Goal: Task Accomplishment & Management: Complete application form

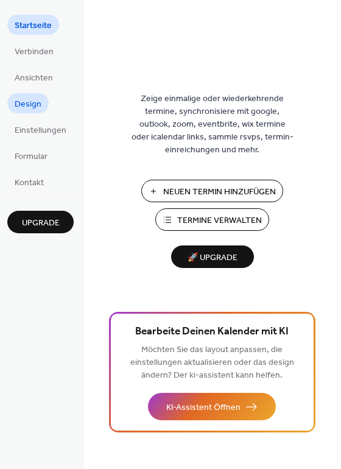
click at [22, 101] on span "Design" at bounding box center [28, 104] width 27 height 13
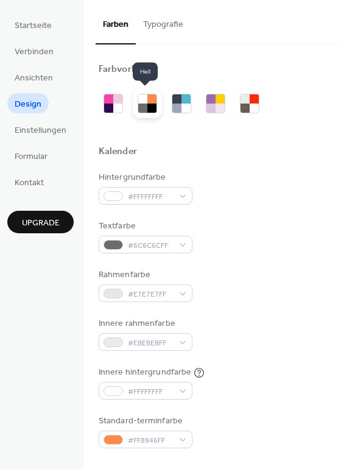
click at [147, 104] on div at bounding box center [151, 108] width 9 height 9
click at [144, 102] on div at bounding box center [142, 98] width 9 height 9
click at [177, 101] on div at bounding box center [176, 98] width 9 height 9
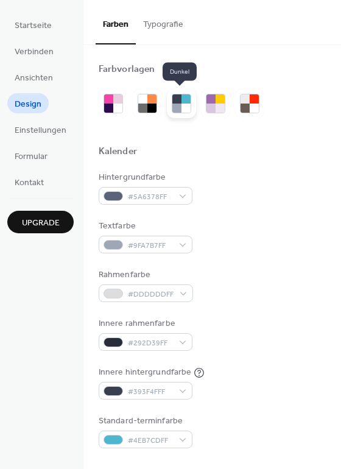
click at [177, 101] on div at bounding box center [176, 98] width 9 height 9
click at [217, 104] on div at bounding box center [220, 108] width 9 height 9
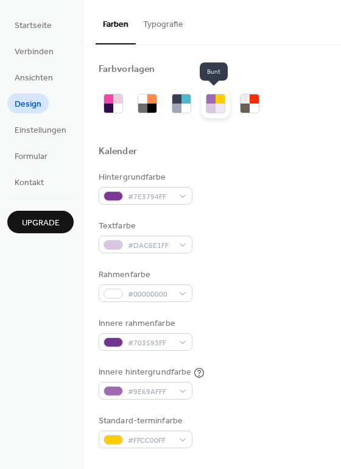
click at [217, 104] on div at bounding box center [220, 108] width 9 height 9
click at [250, 104] on div at bounding box center [254, 108] width 9 height 9
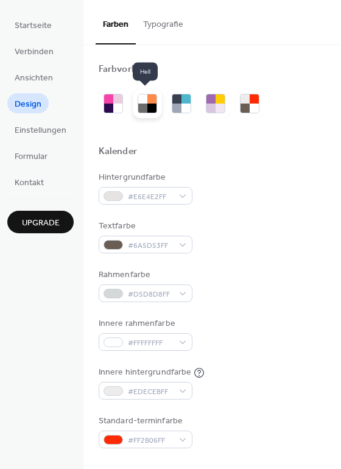
click at [143, 104] on div at bounding box center [142, 108] width 9 height 9
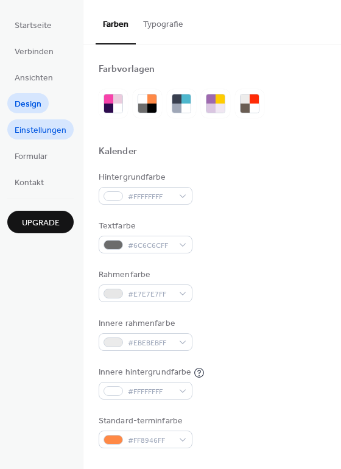
click at [48, 132] on span "Einstellungen" at bounding box center [41, 130] width 52 height 13
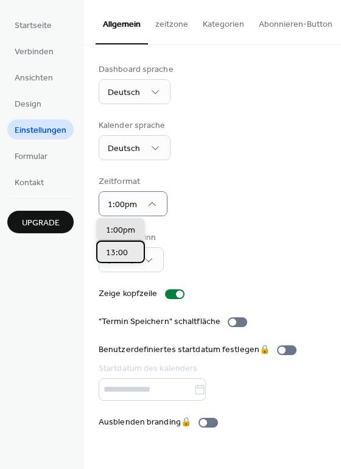
click at [126, 252] on span "13:00" at bounding box center [117, 253] width 22 height 13
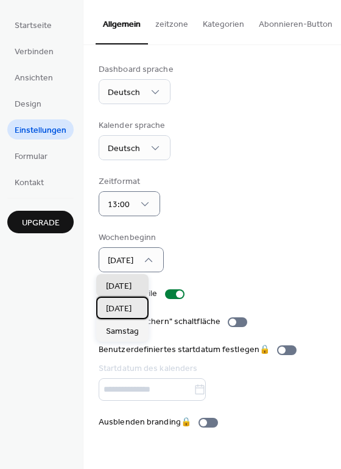
click at [122, 308] on span "Montag" at bounding box center [119, 309] width 26 height 13
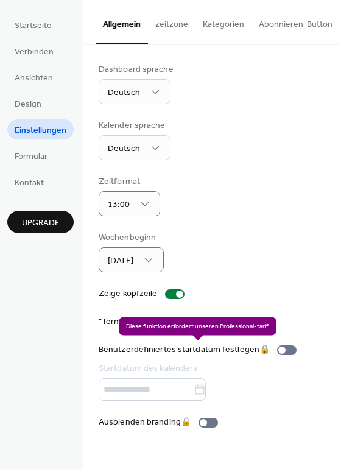
click at [161, 390] on div "Benutzerdefiniertes startdatum festlegen 🔒 Startdatum des kalenders" at bounding box center [200, 372] width 203 height 57
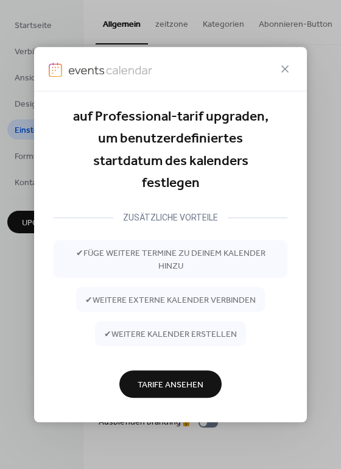
click at [274, 386] on div "auf Professional-tarif upgraden, um benutzerdefiniertes startdatum des kalender…" at bounding box center [171, 264] width 234 height 316
click at [263, 158] on div "auf Professional-tarif upgraden, um benutzerdefiniertes startdatum des kalender…" at bounding box center [171, 150] width 234 height 89
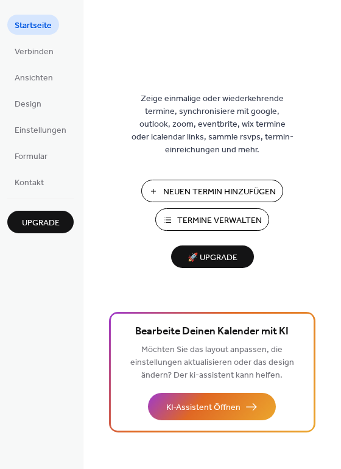
click at [193, 189] on span "Neuen Termin Hinzufügen" at bounding box center [219, 192] width 113 height 13
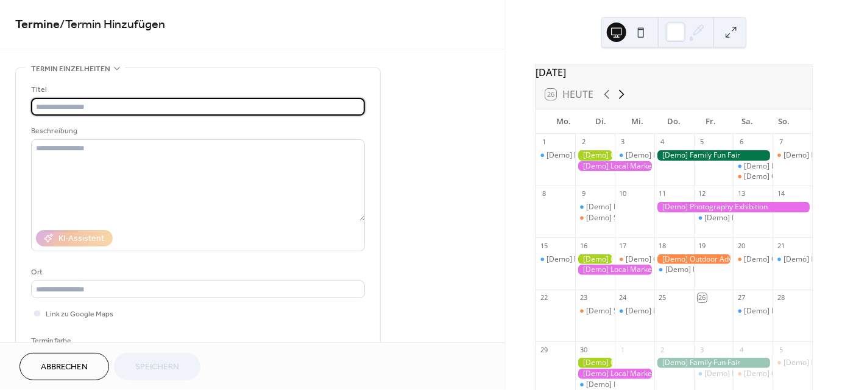
click at [620, 101] on icon at bounding box center [621, 94] width 15 height 15
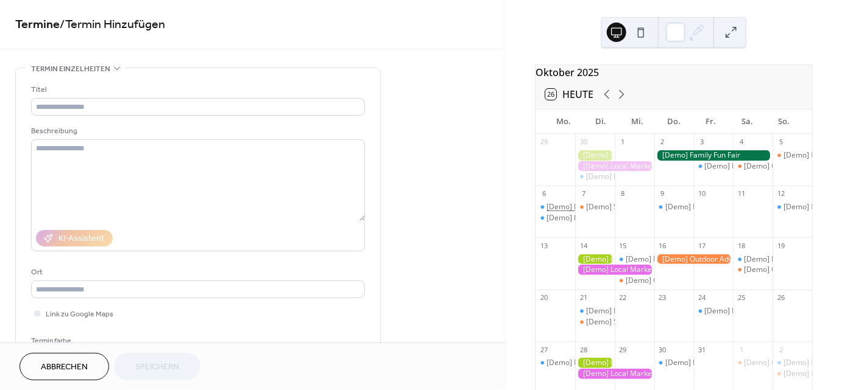
click at [564, 213] on div "[Demo] Fitness Bootcamp" at bounding box center [590, 207] width 88 height 10
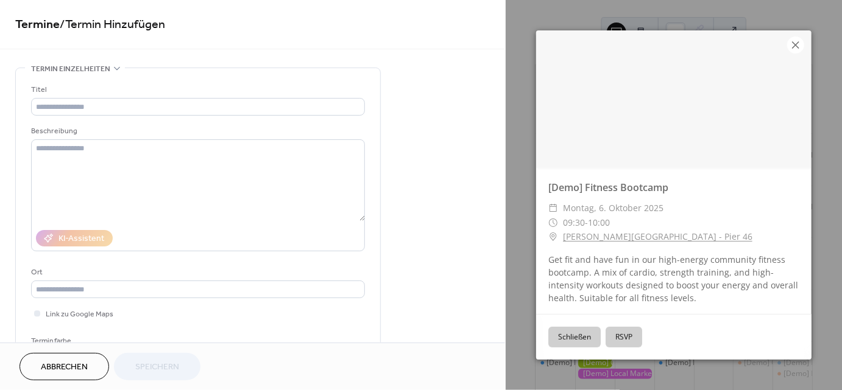
click at [796, 46] on icon at bounding box center [795, 44] width 7 height 7
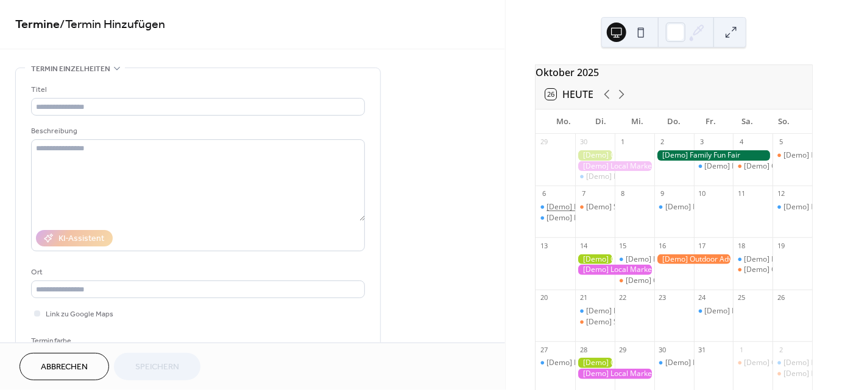
click at [569, 213] on div "[Demo] Fitness Bootcamp" at bounding box center [590, 207] width 88 height 10
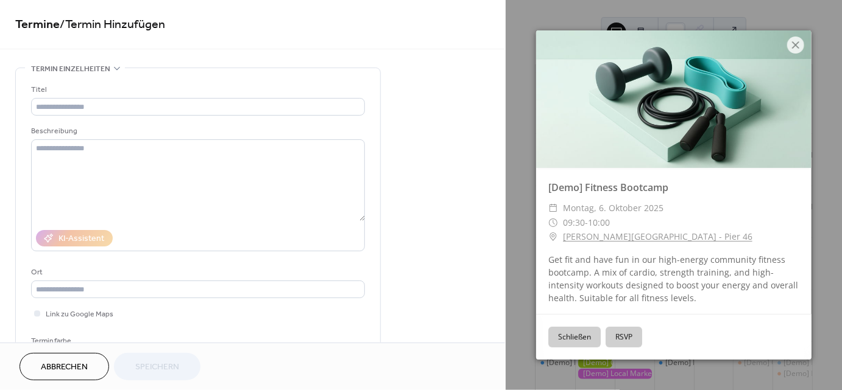
scroll to position [2, 0]
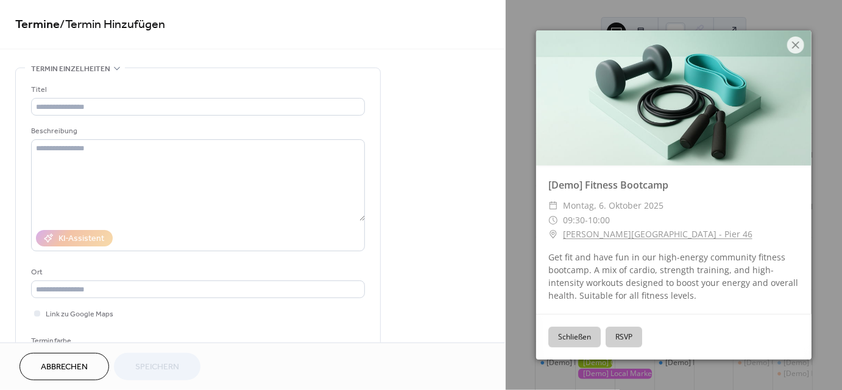
click at [574, 337] on button "Schließen" at bounding box center [574, 337] width 52 height 21
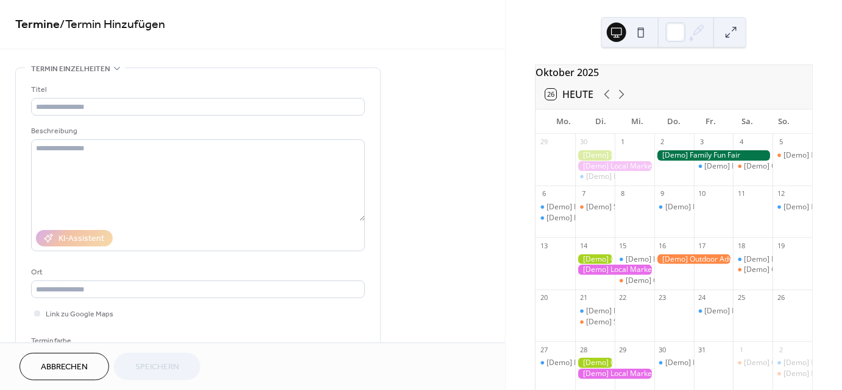
click at [630, 214] on div at bounding box center [635, 217] width 40 height 31
click at [634, 213] on div at bounding box center [635, 217] width 40 height 31
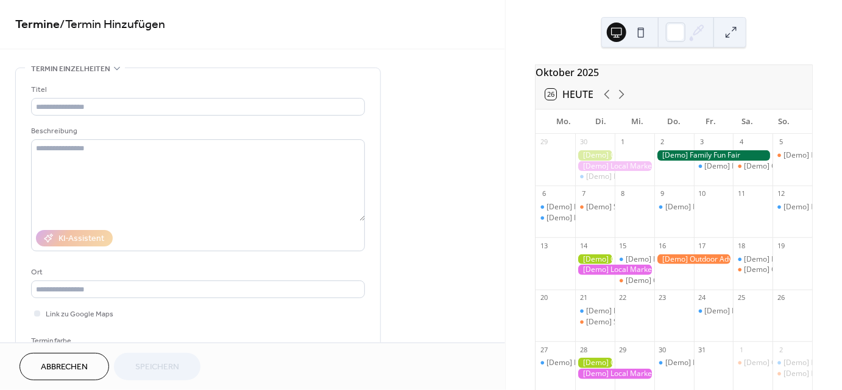
click at [634, 213] on div at bounding box center [635, 217] width 40 height 31
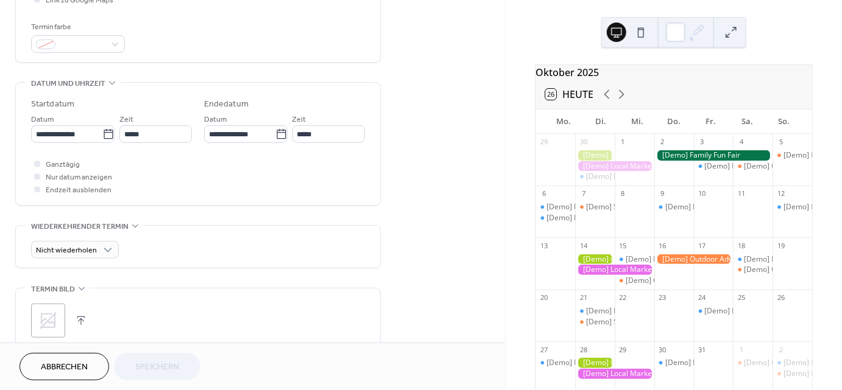
scroll to position [342, 0]
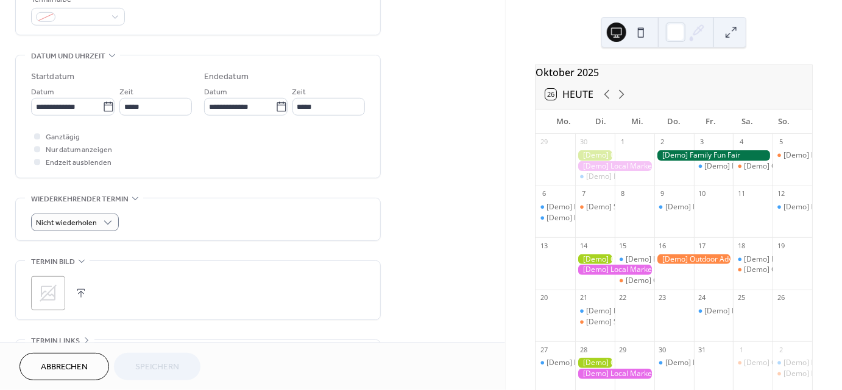
click at [182, 231] on div "Nicht wiederholen" at bounding box center [198, 223] width 334 height 18
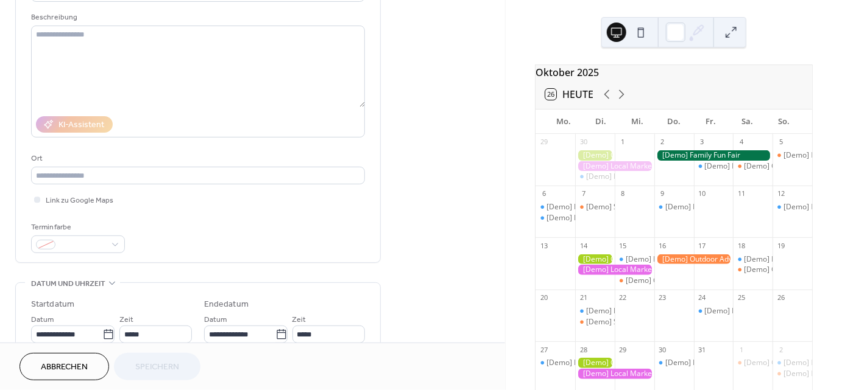
scroll to position [0, 0]
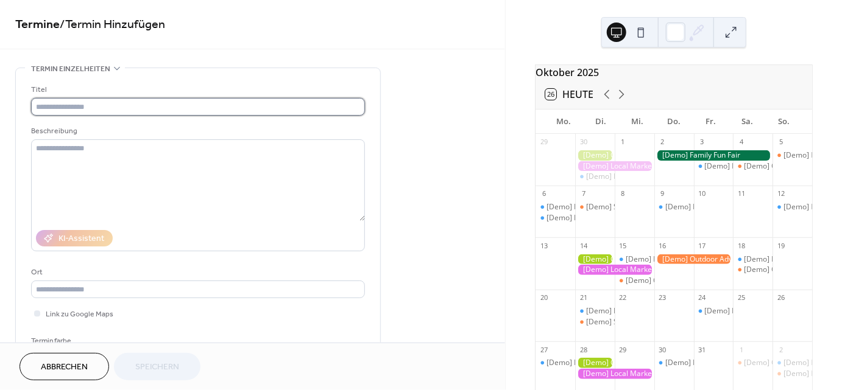
click at [76, 108] on input "text" at bounding box center [198, 107] width 334 height 18
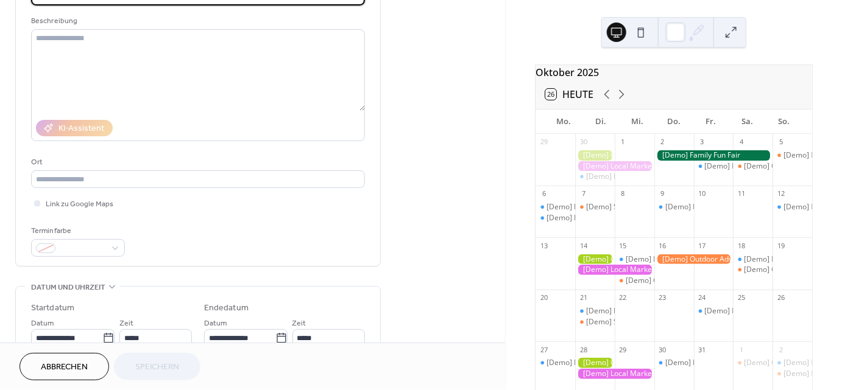
scroll to position [114, 0]
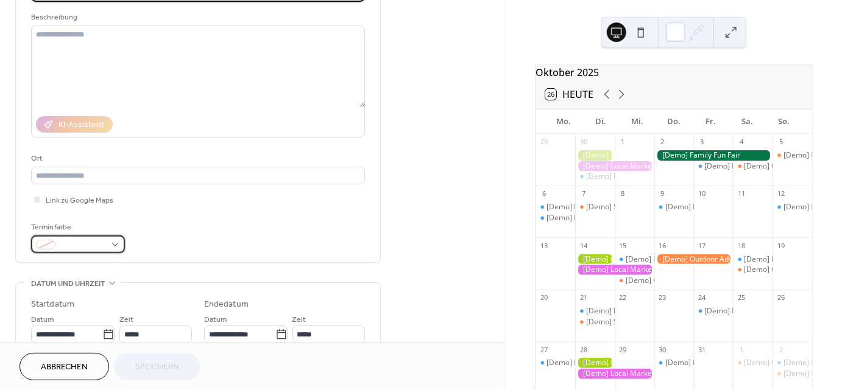
click at [117, 249] on div at bounding box center [78, 245] width 94 height 18
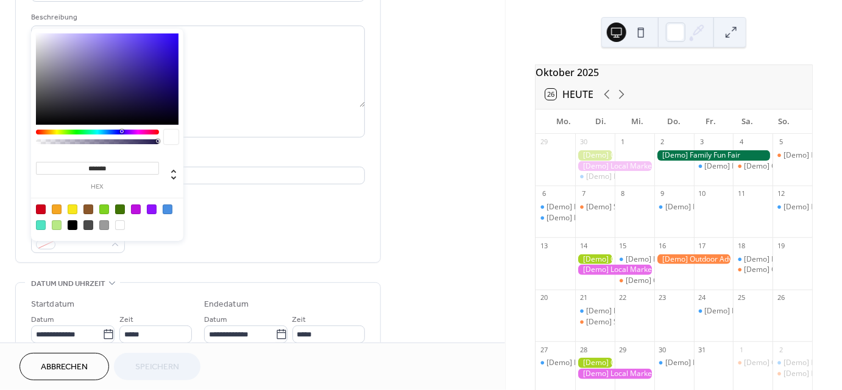
click at [228, 239] on div "Terminfarbe" at bounding box center [198, 237] width 334 height 32
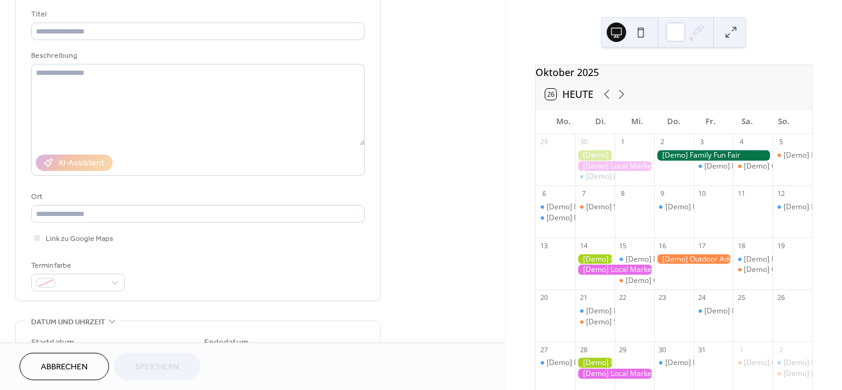
scroll to position [0, 0]
